Goal: Information Seeking & Learning: Learn about a topic

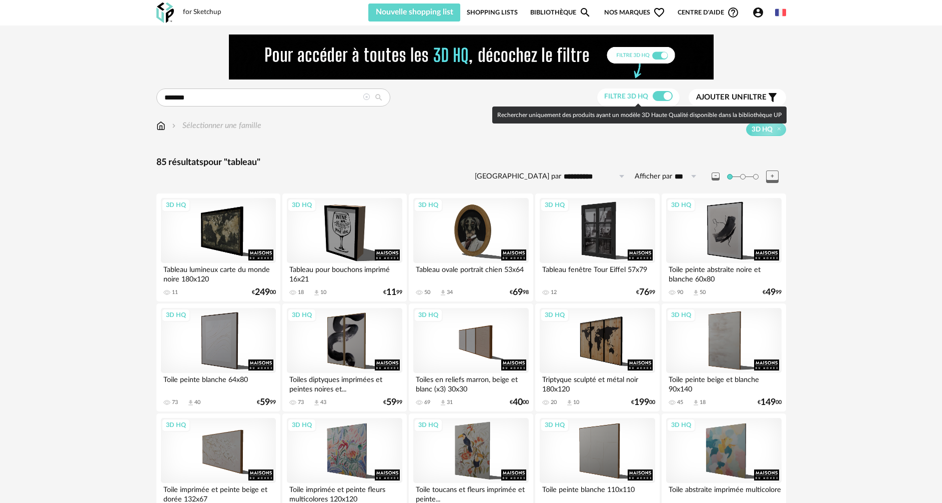
scroll to position [1601, 0]
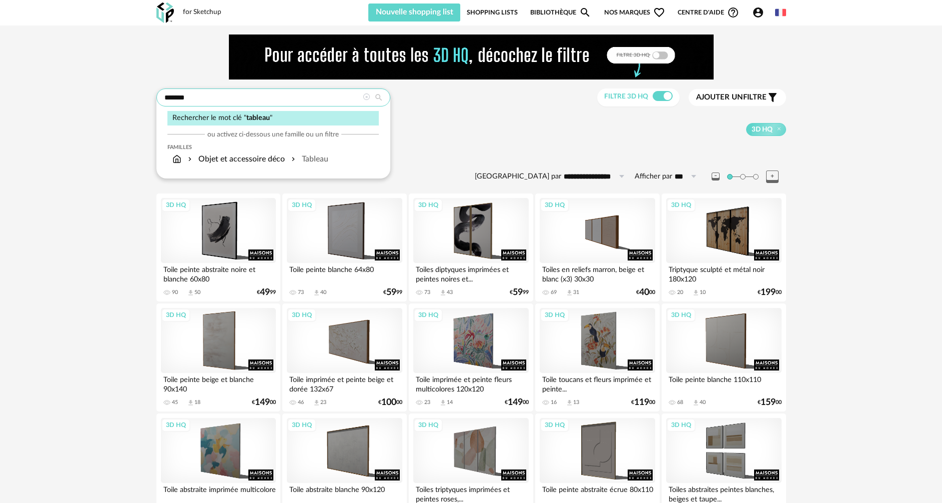
drag, startPoint x: 218, startPoint y: 99, endPoint x: 106, endPoint y: 88, distance: 112.4
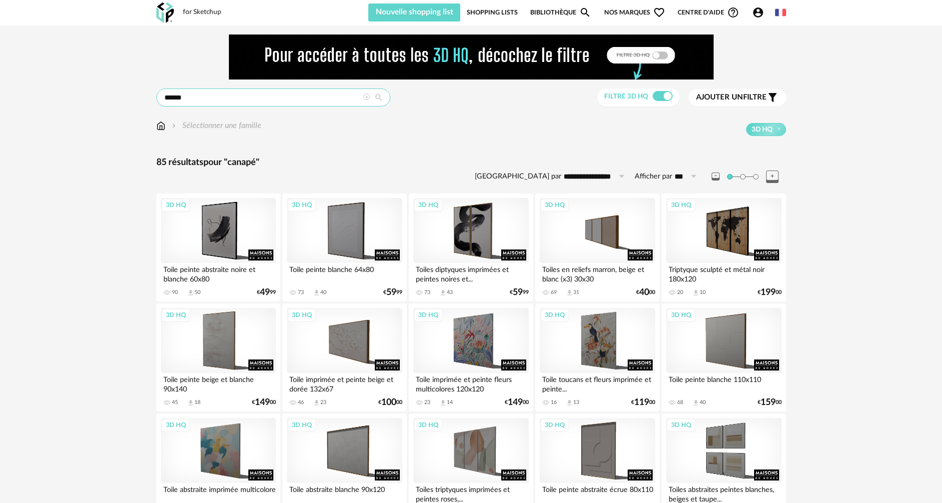
type input "******"
type input "**********"
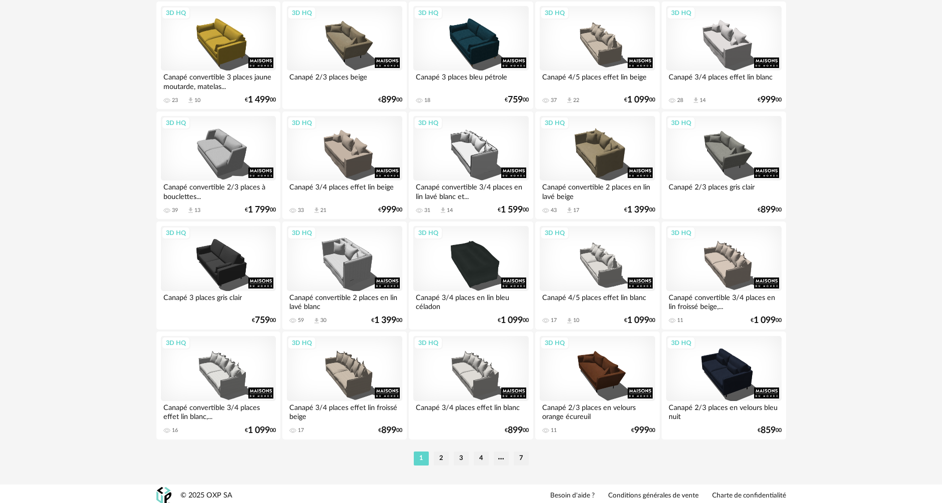
scroll to position [1956, 0]
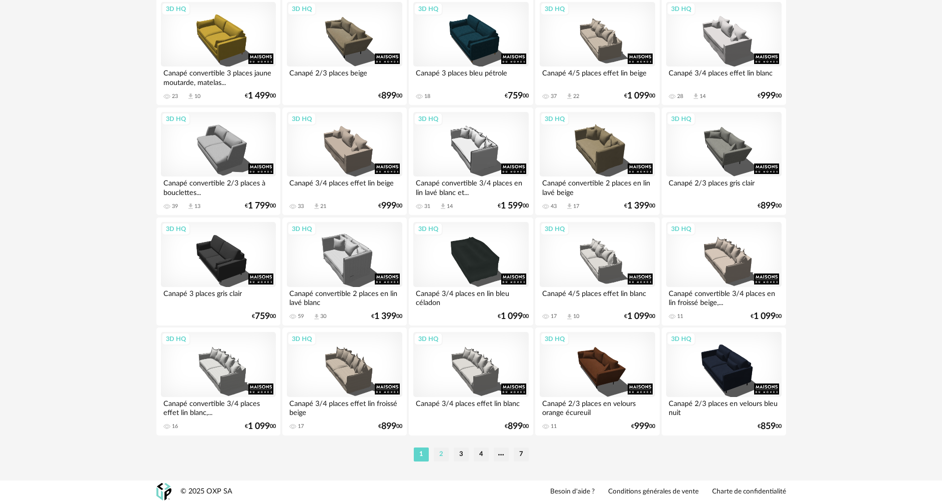
click at [437, 455] on li "2" at bounding box center [441, 454] width 15 height 14
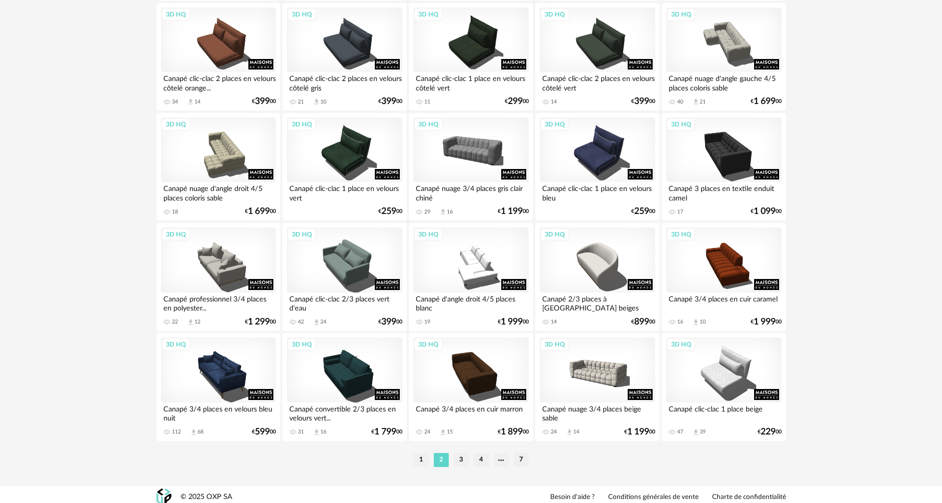
scroll to position [1956, 0]
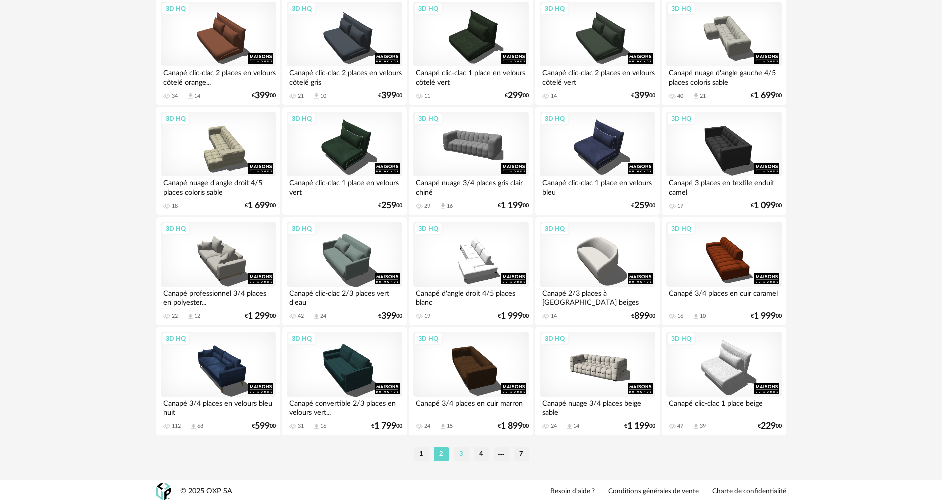
click at [457, 456] on li "3" at bounding box center [461, 454] width 15 height 14
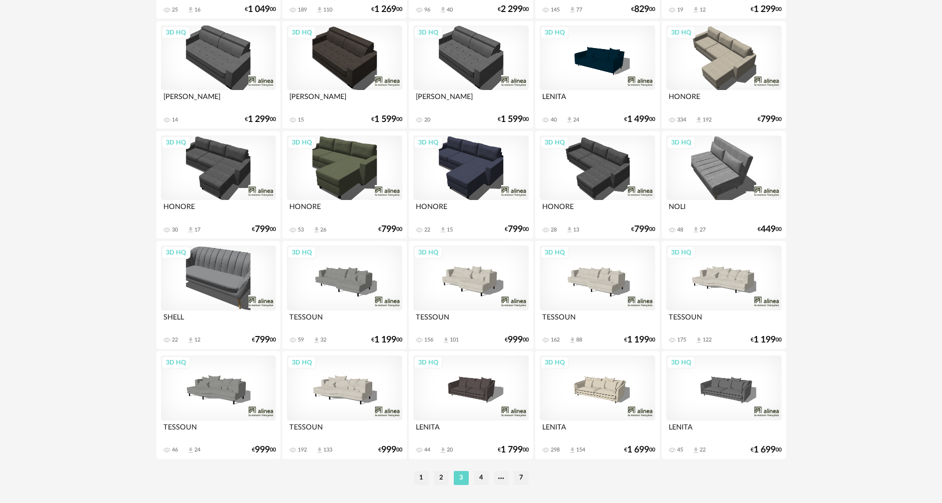
scroll to position [1949, 0]
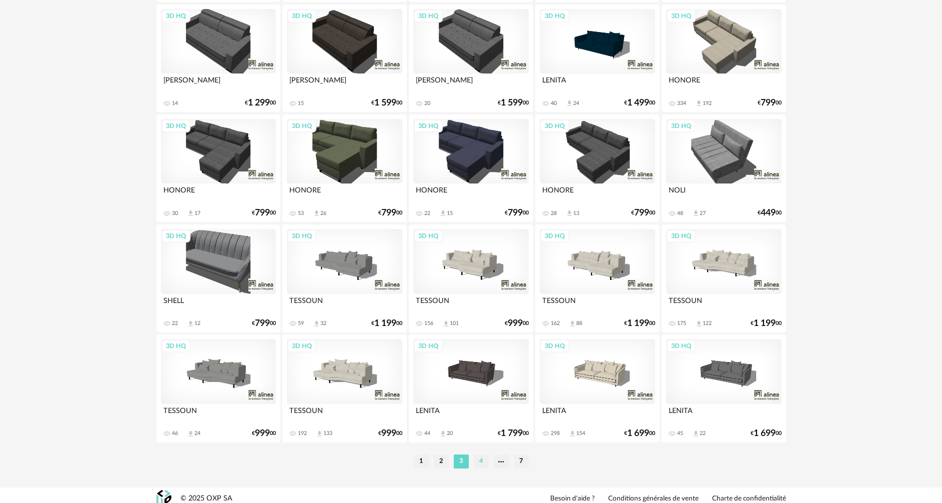
click at [480, 462] on li "4" at bounding box center [481, 461] width 15 height 14
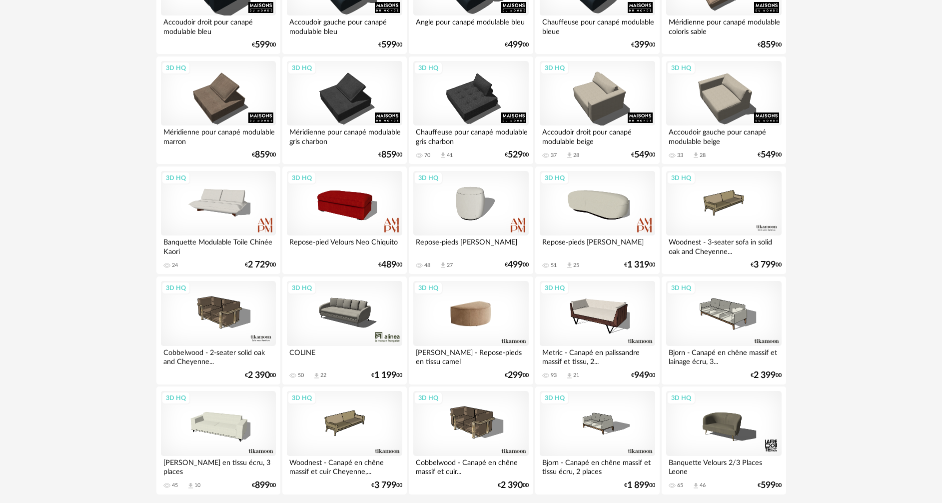
scroll to position [1949, 0]
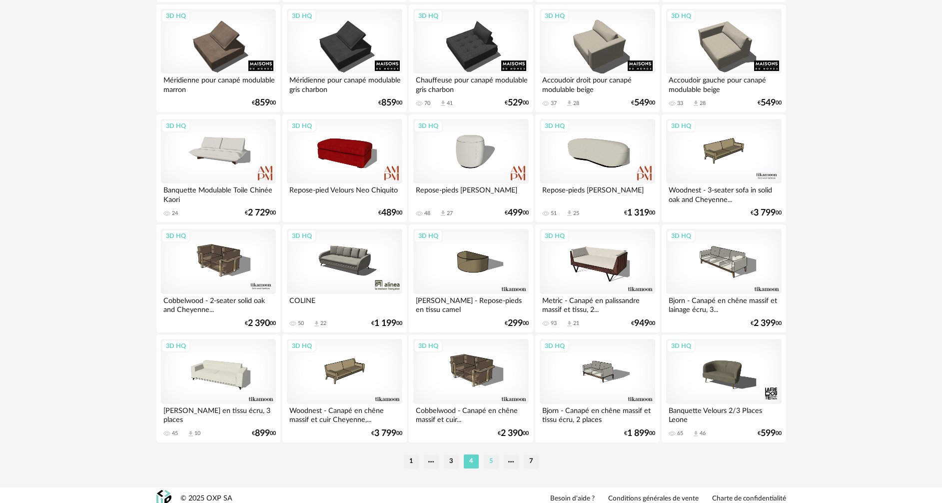
click at [491, 465] on li "5" at bounding box center [491, 461] width 15 height 14
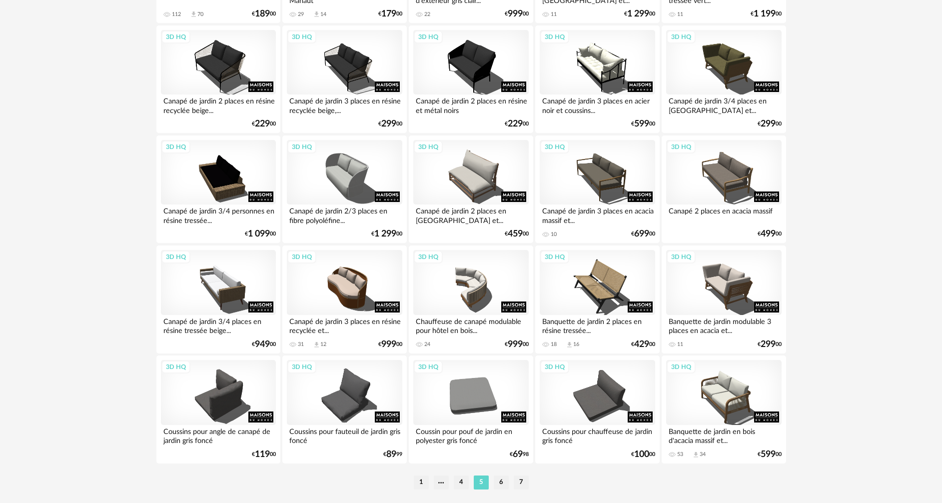
scroll to position [1956, 0]
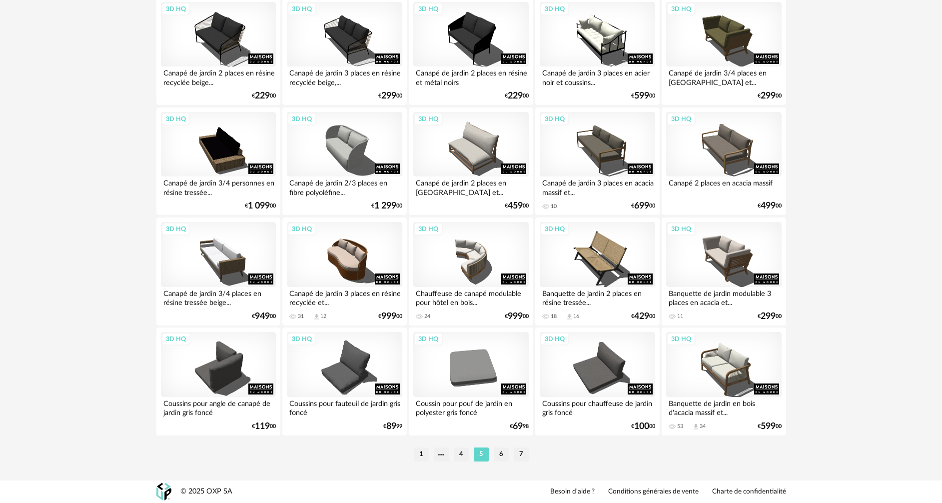
click at [511, 453] on ul "1 4 5 6 7" at bounding box center [471, 454] width 120 height 14
click at [515, 456] on li "7" at bounding box center [521, 454] width 15 height 14
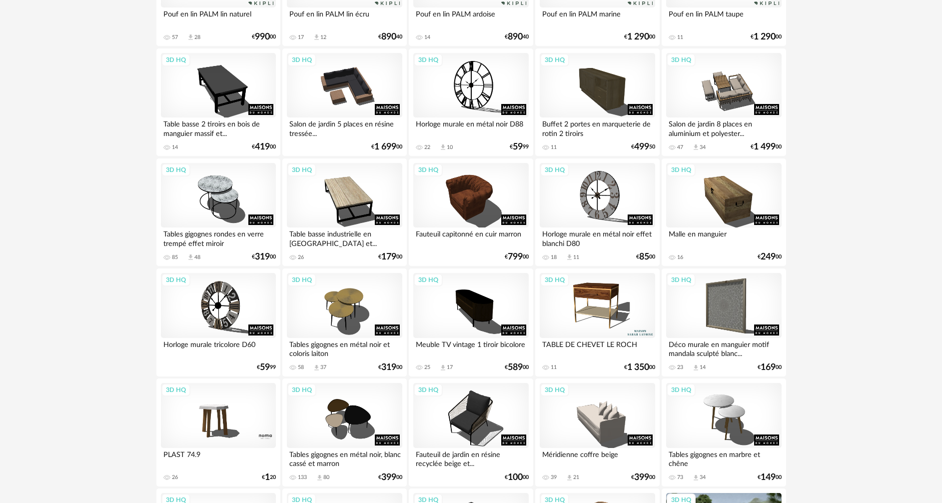
scroll to position [700, 0]
